Goal: Task Accomplishment & Management: Use online tool/utility

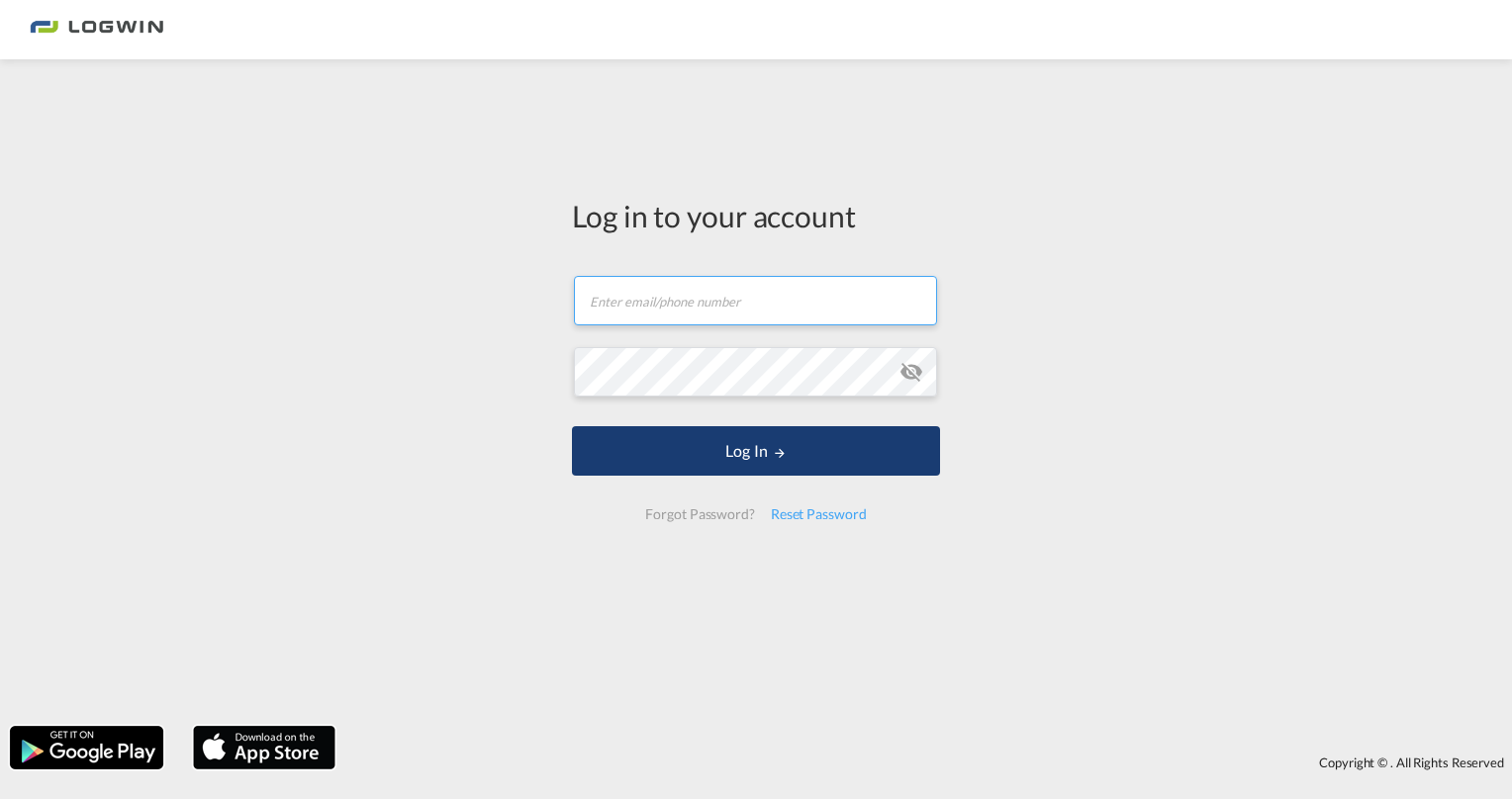
type input "[PERSON_NAME][EMAIL_ADDRESS][DOMAIN_NAME]"
click at [751, 451] on button "Log In" at bounding box center [756, 451] width 368 height 50
